Goal: Download file/media: Obtain a digital file from the website

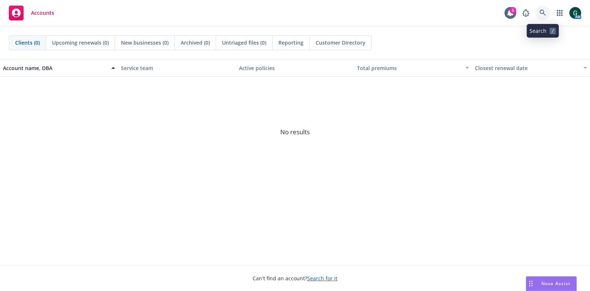
click at [539, 8] on link at bounding box center [542, 13] width 15 height 15
click at [561, 285] on span "Nova Assist" at bounding box center [555, 283] width 29 height 6
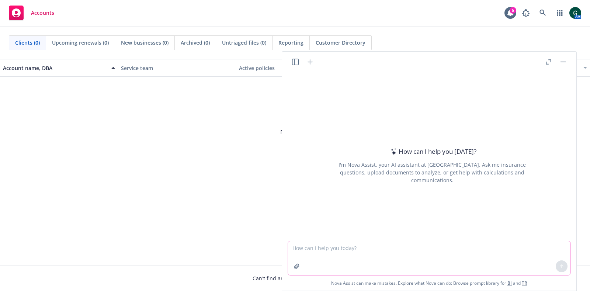
click at [340, 250] on textarea at bounding box center [429, 258] width 283 height 34
click at [295, 268] on icon "button" at bounding box center [297, 266] width 6 height 6
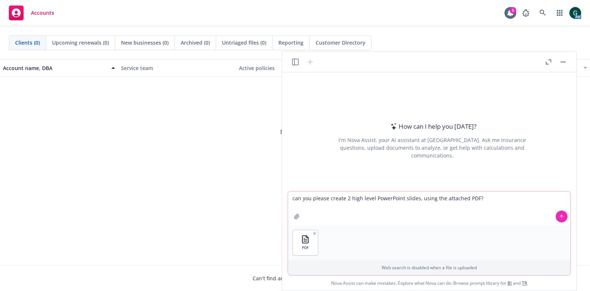
click at [375, 197] on textarea "can you please create 2 high level PowerPoint slides, using the attached PDF?" at bounding box center [429, 208] width 283 height 34
type textarea "can you please create 2 high level client facing PowerPoint slides, using the a…"
click at [563, 214] on icon at bounding box center [561, 216] width 5 height 5
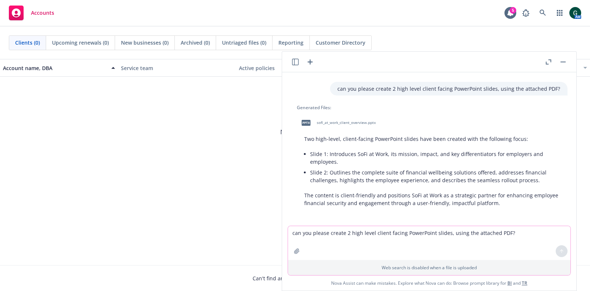
scroll to position [22, 0]
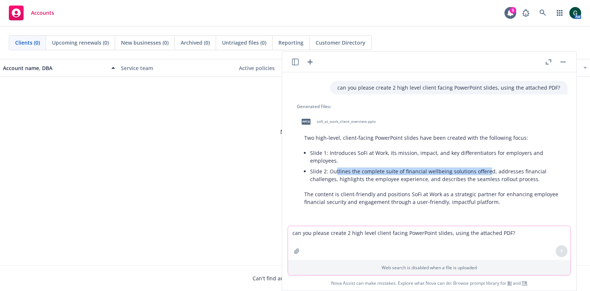
drag, startPoint x: 402, startPoint y: 173, endPoint x: 486, endPoint y: 174, distance: 84.8
click at [486, 174] on li "Slide 2: Outlines the complete suite of financial wellbeing solutions offered, …" at bounding box center [435, 175] width 250 height 18
click at [472, 180] on li "Slide 2: Outlines the complete suite of financial wellbeing solutions offered, …" at bounding box center [435, 175] width 250 height 18
click at [307, 121] on span "pptx" at bounding box center [306, 122] width 9 height 6
